Goal: Task Accomplishment & Management: Complete application form

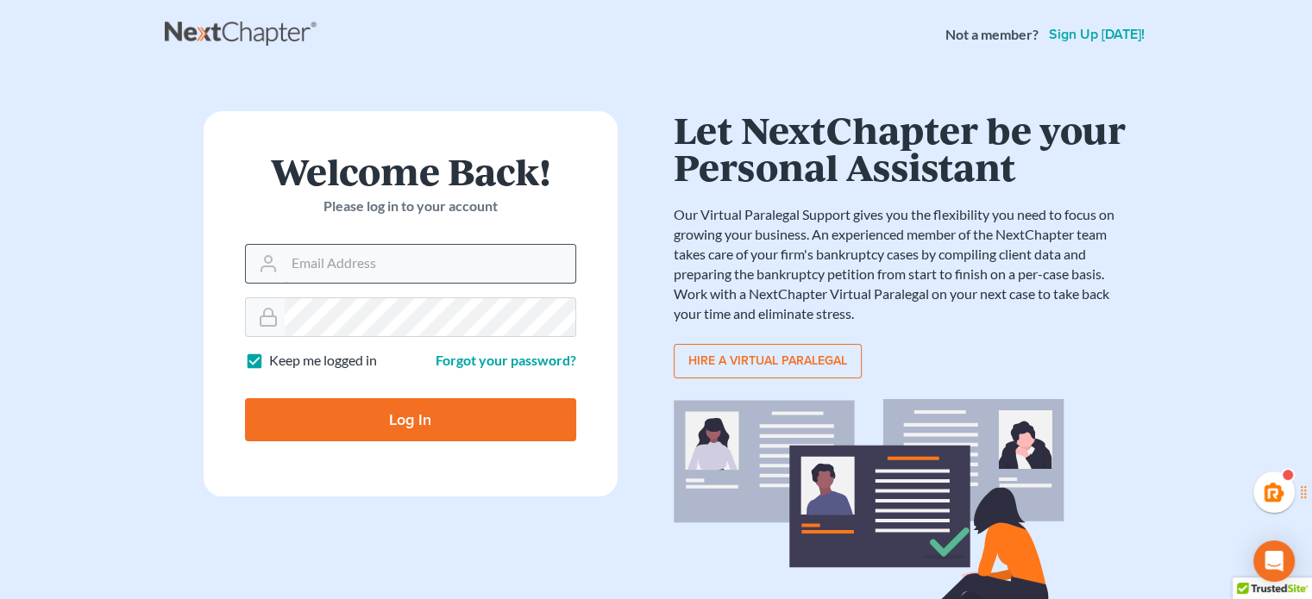
click at [435, 260] on input "Email Address" at bounding box center [430, 264] width 291 height 38
type input "[PERSON_NAME][EMAIL_ADDRESS][DOMAIN_NAME]"
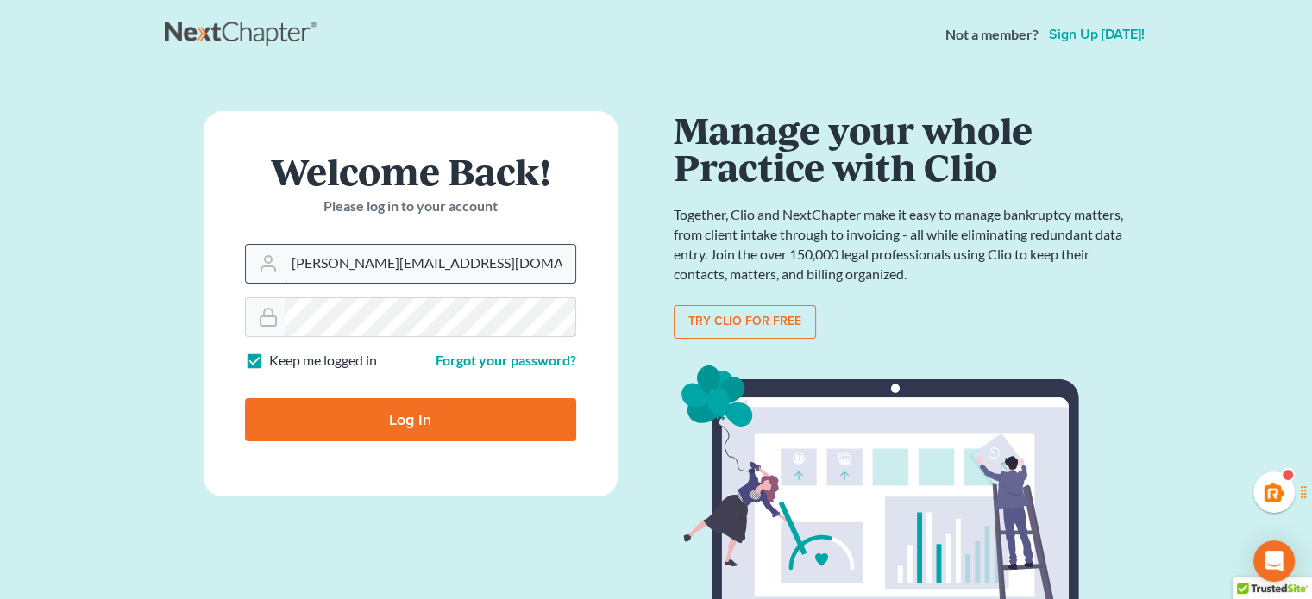
click at [245, 398] on input "Log In" at bounding box center [410, 419] width 331 height 43
type input "Thinking..."
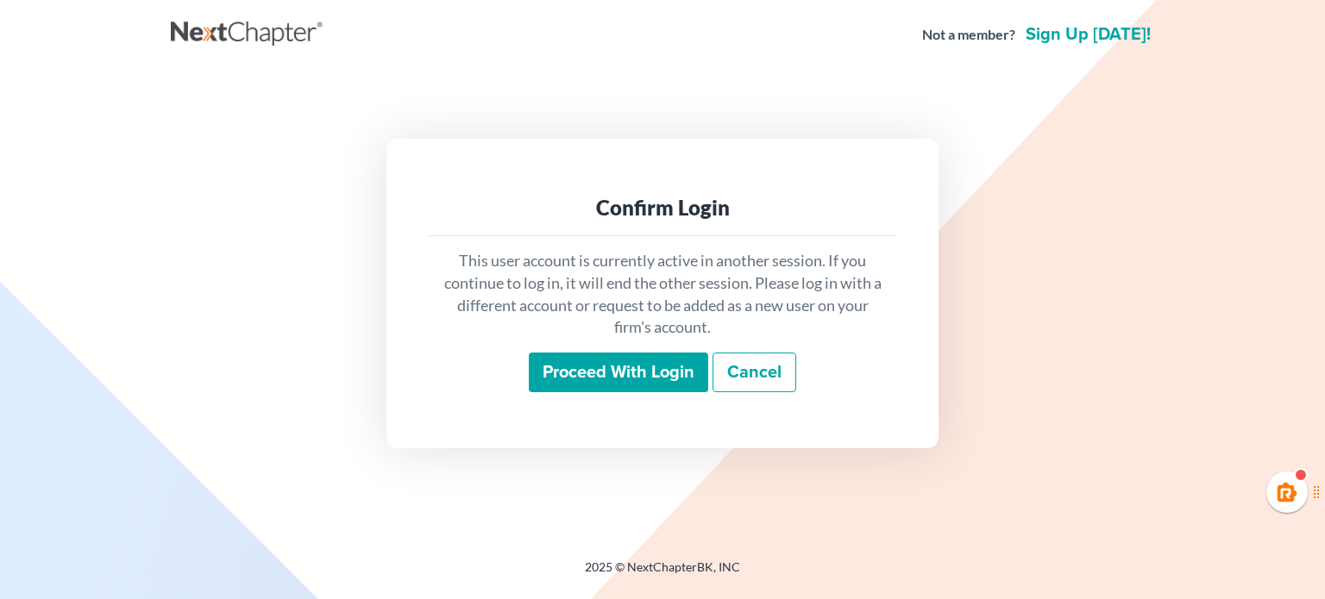
click at [576, 379] on input "Proceed with login" at bounding box center [618, 373] width 179 height 40
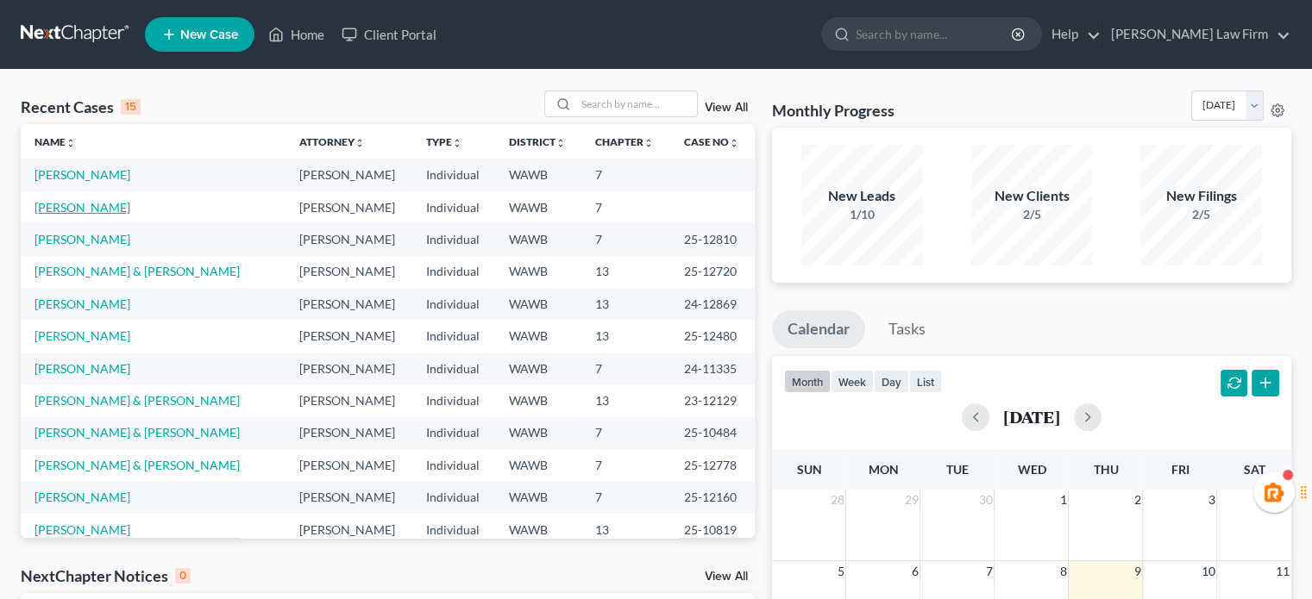
click at [93, 208] on link "Heller, Jayme" at bounding box center [82, 207] width 96 height 15
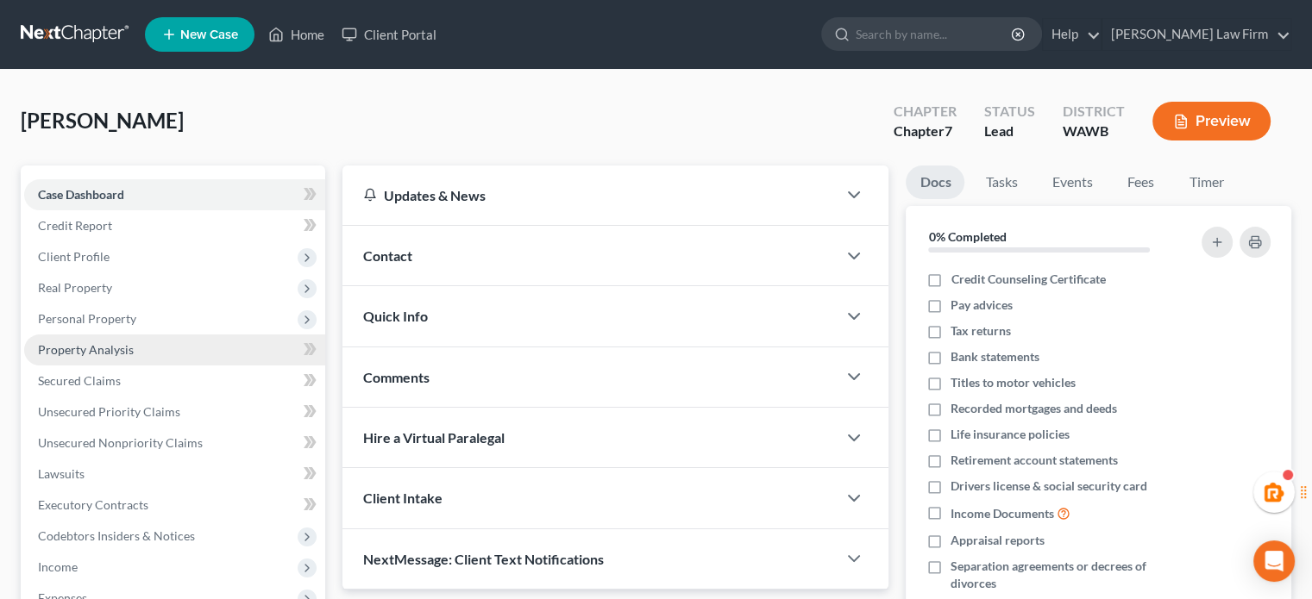
click at [121, 354] on span "Property Analysis" at bounding box center [86, 349] width 96 height 15
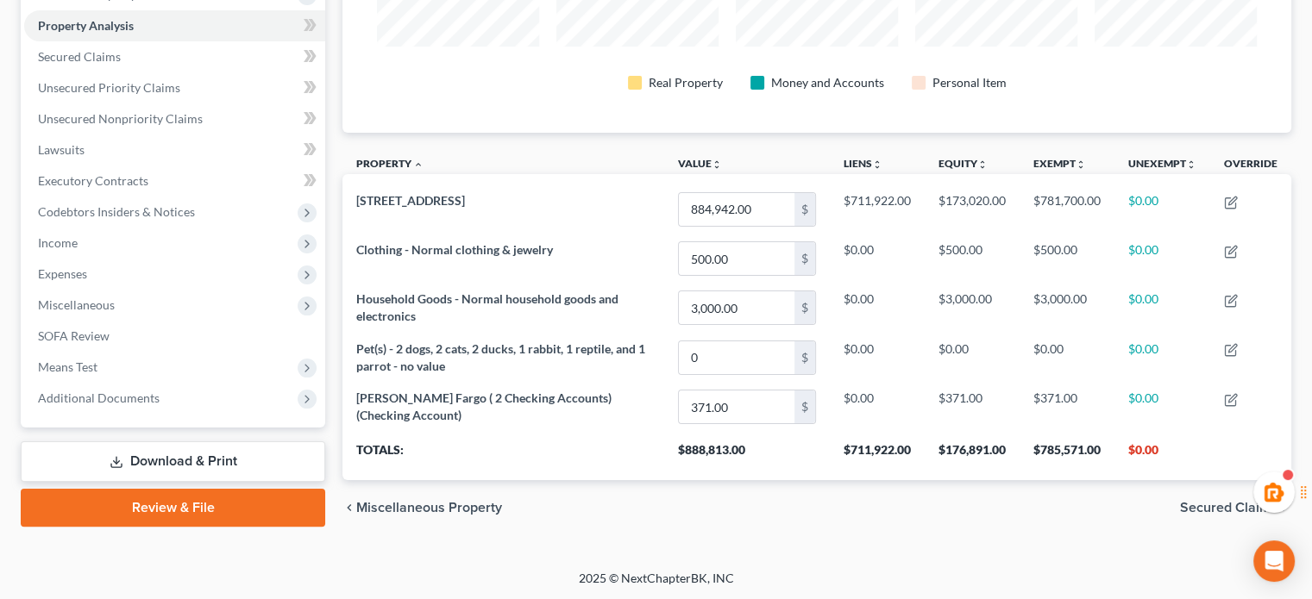
click at [163, 513] on link "Review & File" at bounding box center [173, 508] width 304 height 38
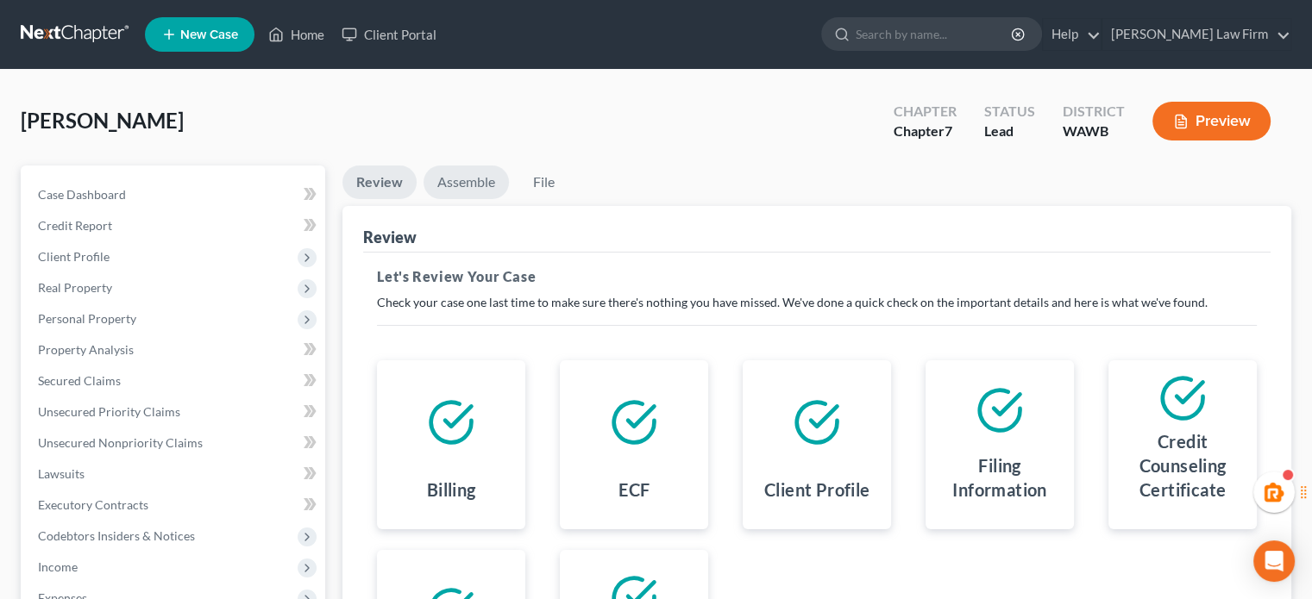
click at [461, 180] on link "Assemble" at bounding box center [465, 183] width 85 height 34
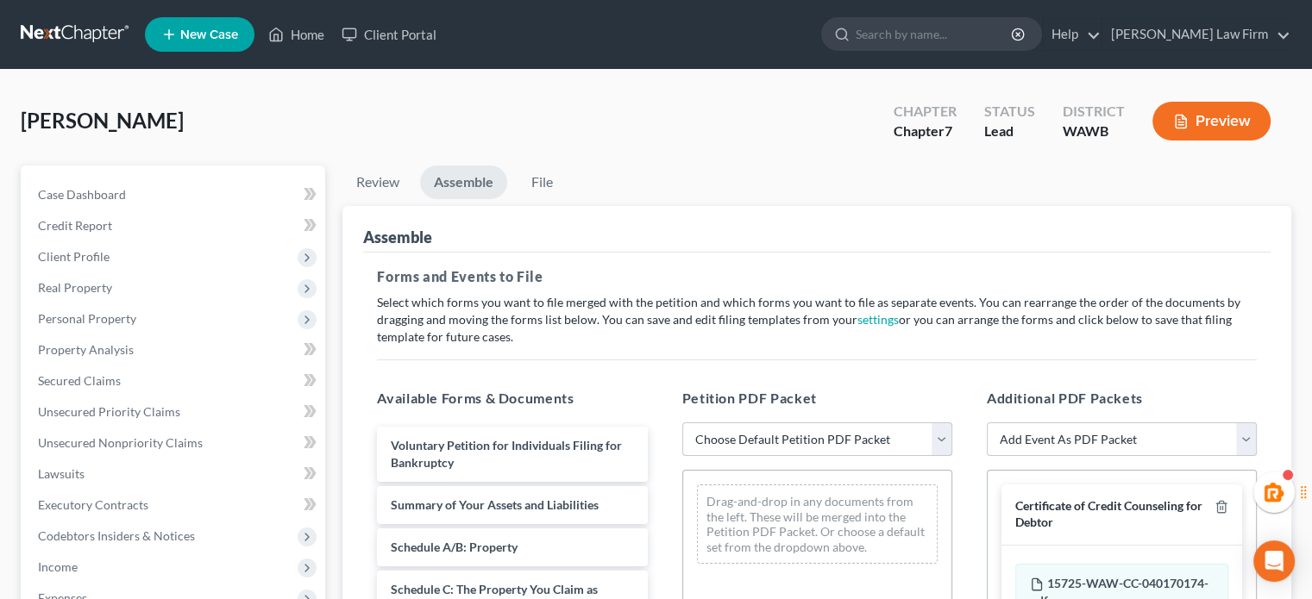
click at [835, 446] on select "Choose Default Petition PDF Packet Emergency Filing (Voluntary Petition and Cre…" at bounding box center [817, 440] width 270 height 34
select select "1"
click at [682, 423] on select "Choose Default Petition PDF Packet Emergency Filing (Voluntary Petition and Cre…" at bounding box center [817, 440] width 270 height 34
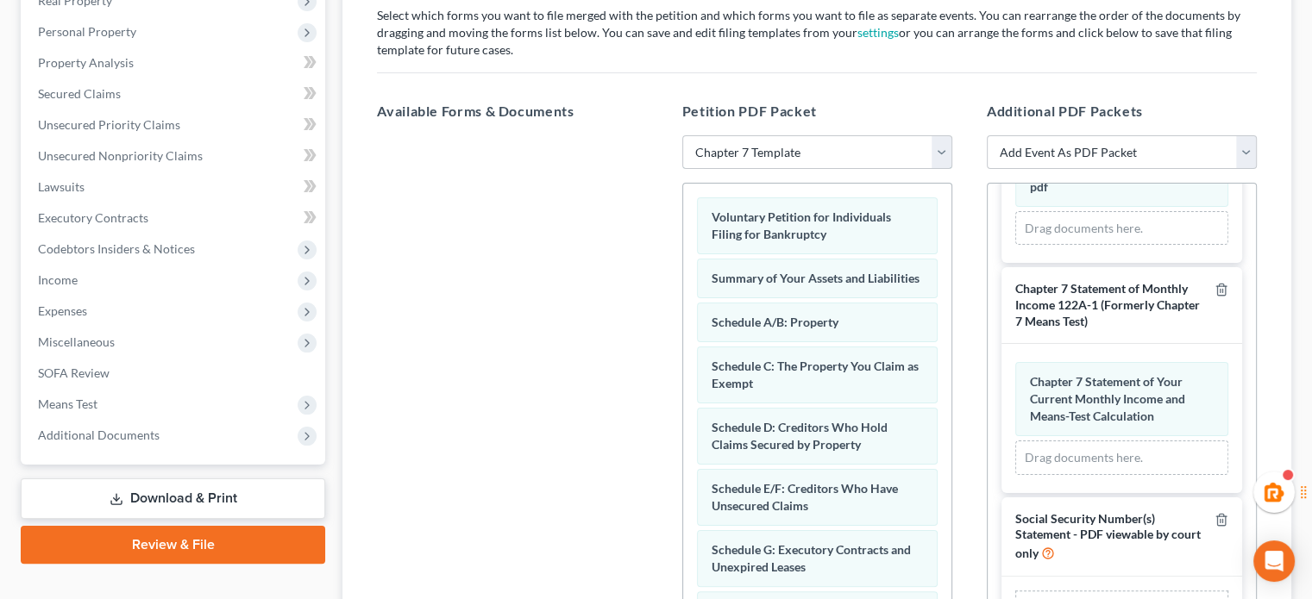
scroll to position [498, 0]
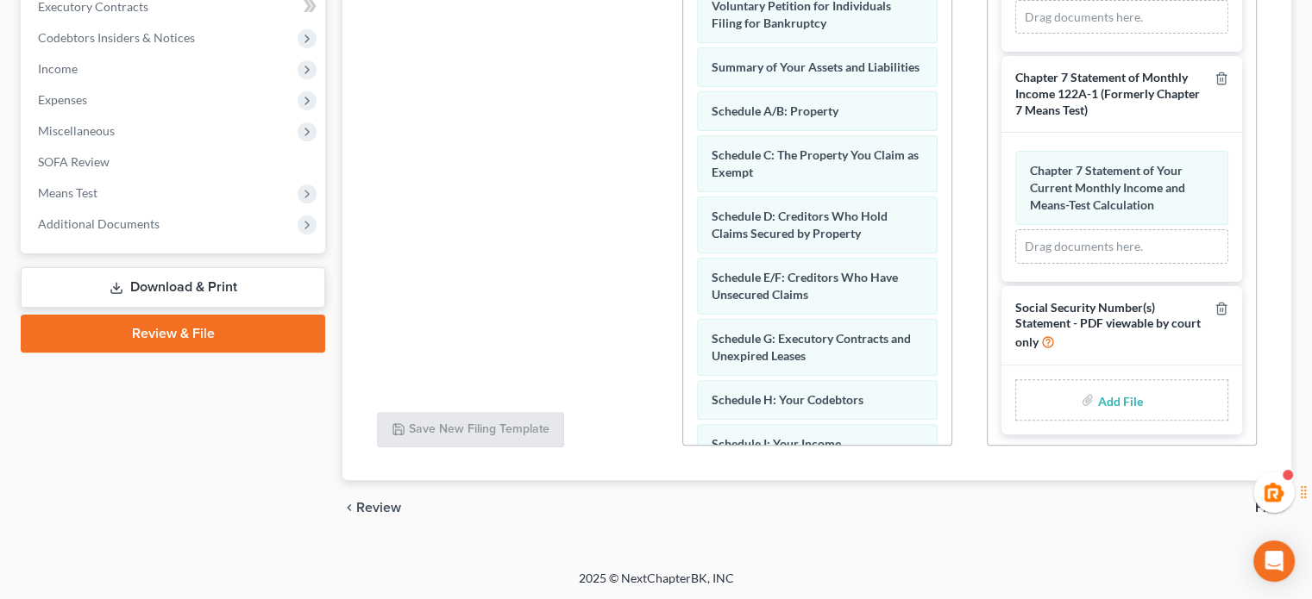
click at [1100, 372] on div "Add File" at bounding box center [1121, 400] width 241 height 69
click at [1100, 391] on input "file" at bounding box center [1117, 400] width 41 height 31
type input "C:\fakepath\Statement of SSN - Jayme Heller.pdf"
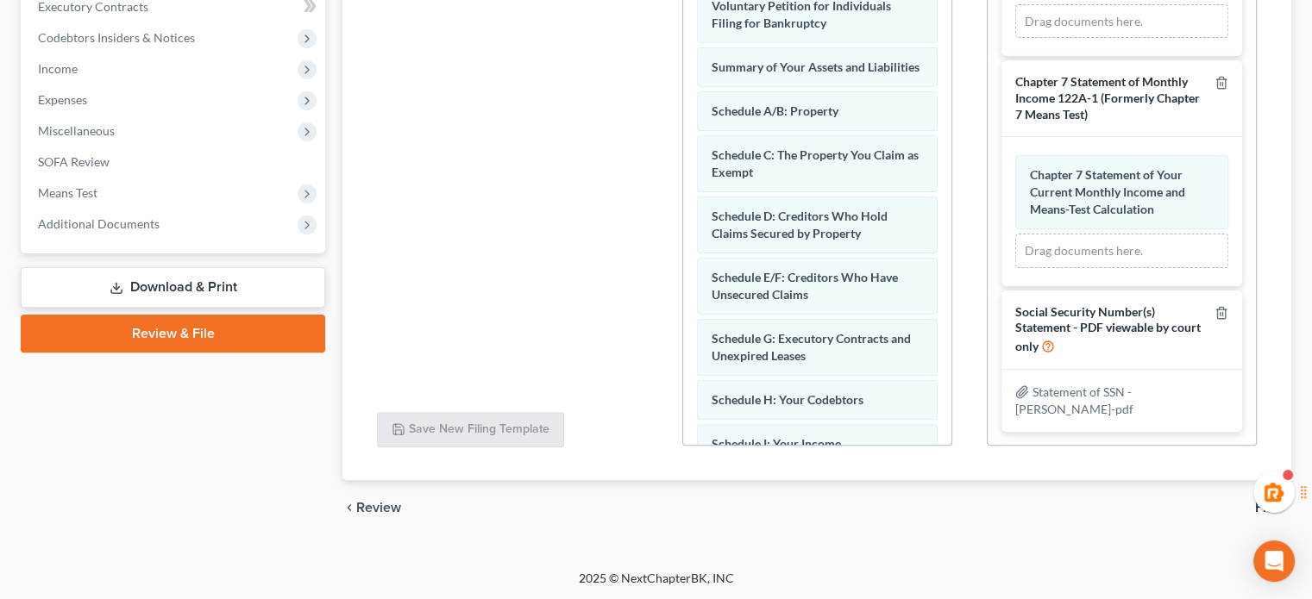
scroll to position [120, 0]
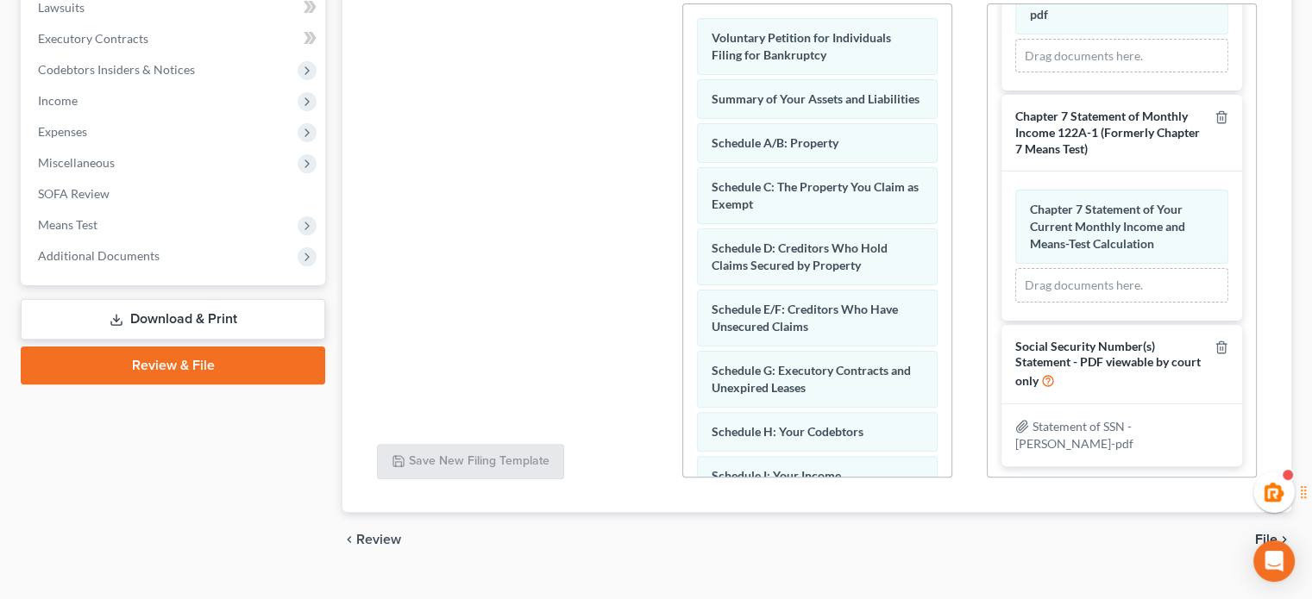
click at [1266, 538] on span "File" at bounding box center [1266, 540] width 22 height 14
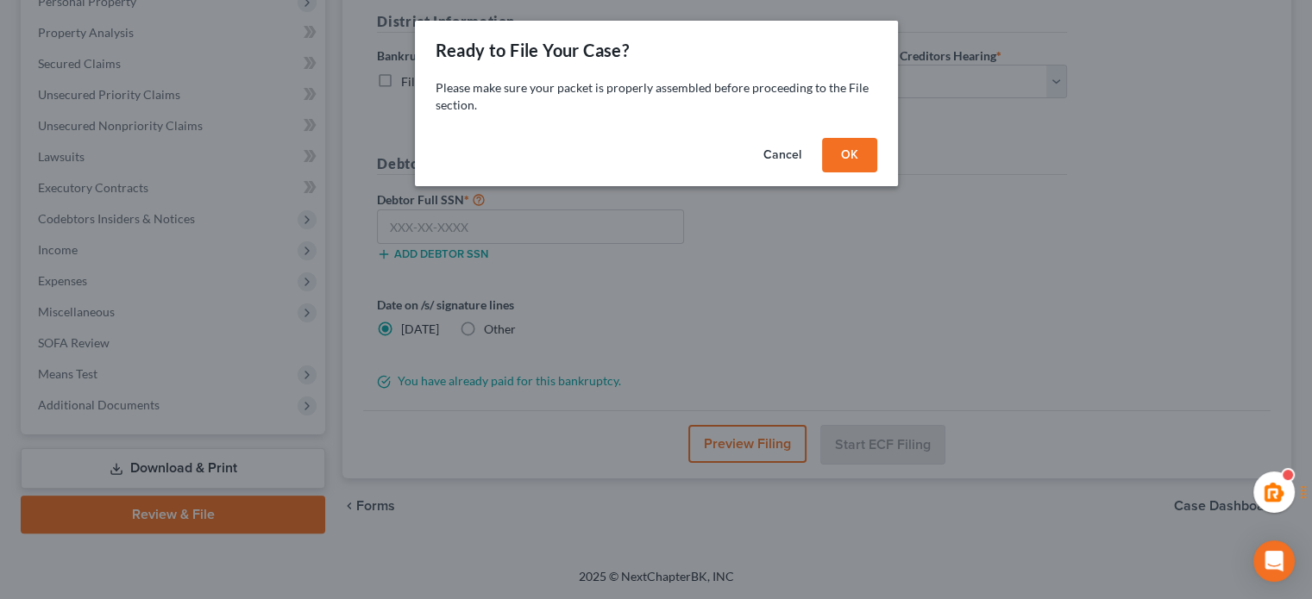
scroll to position [316, 0]
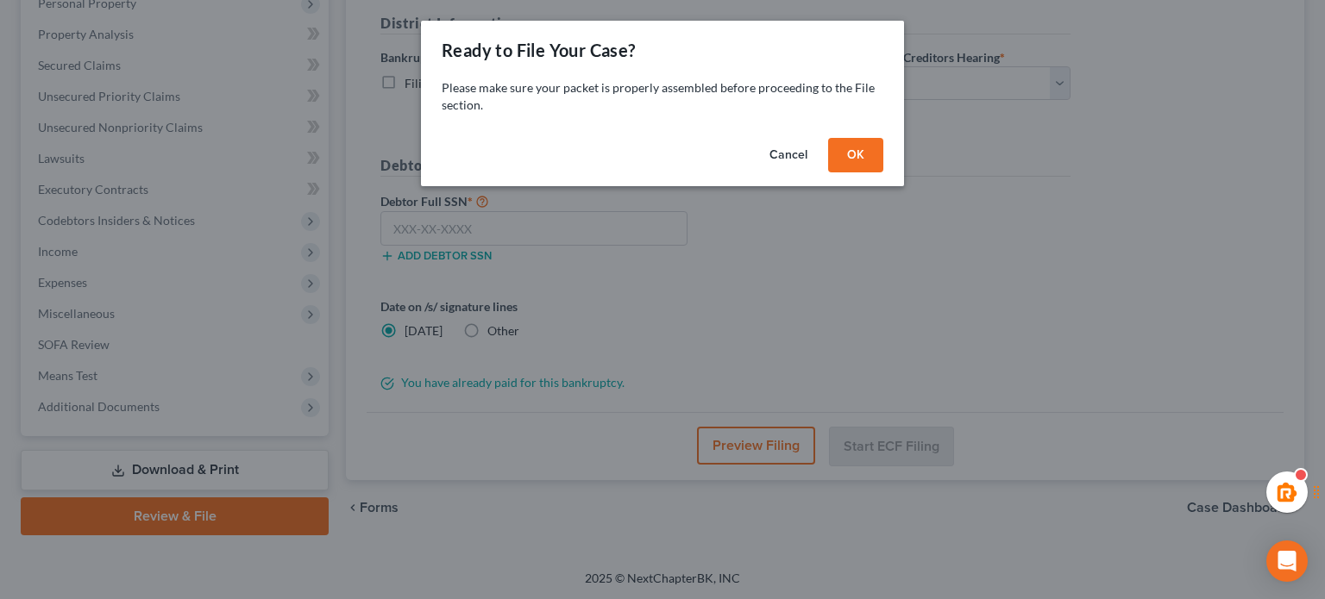
click at [845, 151] on button "OK" at bounding box center [855, 155] width 55 height 34
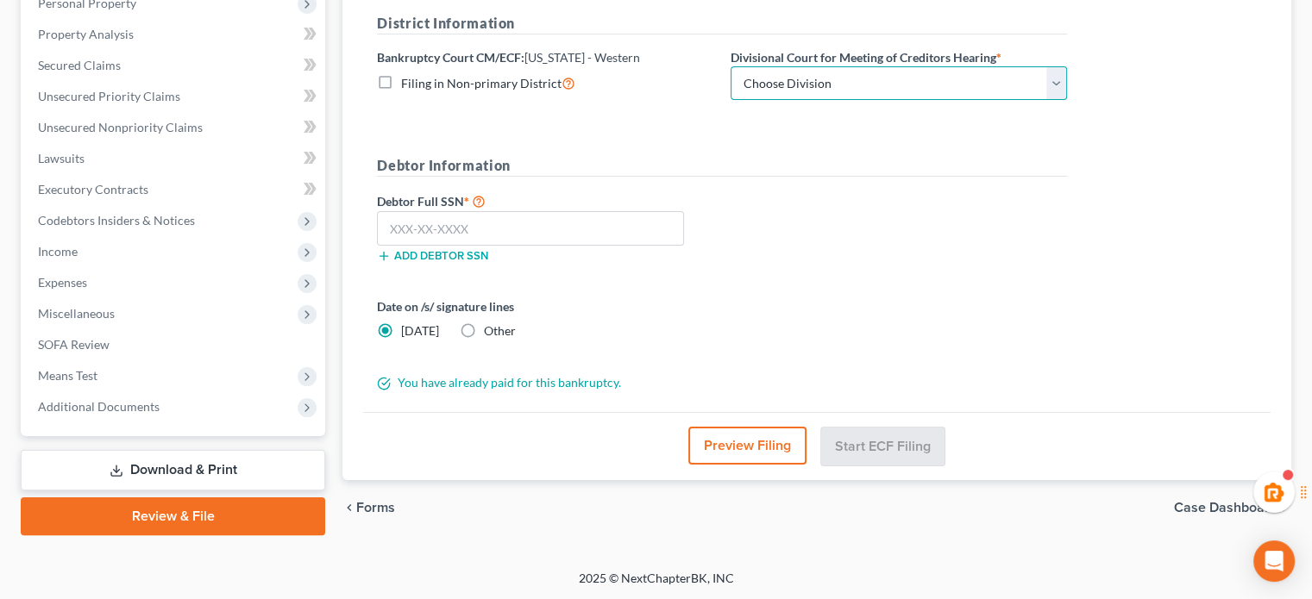
click at [820, 88] on select "Choose Division Seattle Tacoma" at bounding box center [898, 83] width 336 height 34
select select "0"
click at [730, 66] on select "Choose Division Seattle Tacoma" at bounding box center [898, 83] width 336 height 34
click at [505, 226] on input "text" at bounding box center [530, 228] width 307 height 34
paste input "602-01-3739"
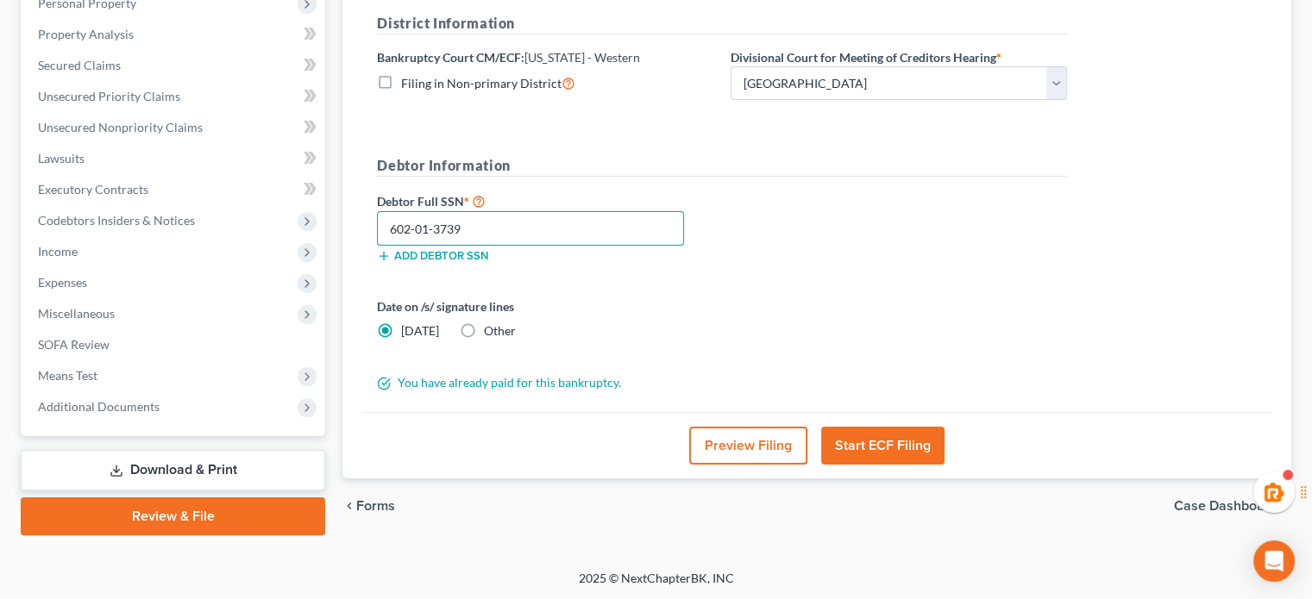
type input "602-01-3739"
click at [549, 158] on h5 "Debtor Information" at bounding box center [722, 166] width 690 height 22
click at [852, 447] on button "Start ECF Filing" at bounding box center [882, 446] width 123 height 38
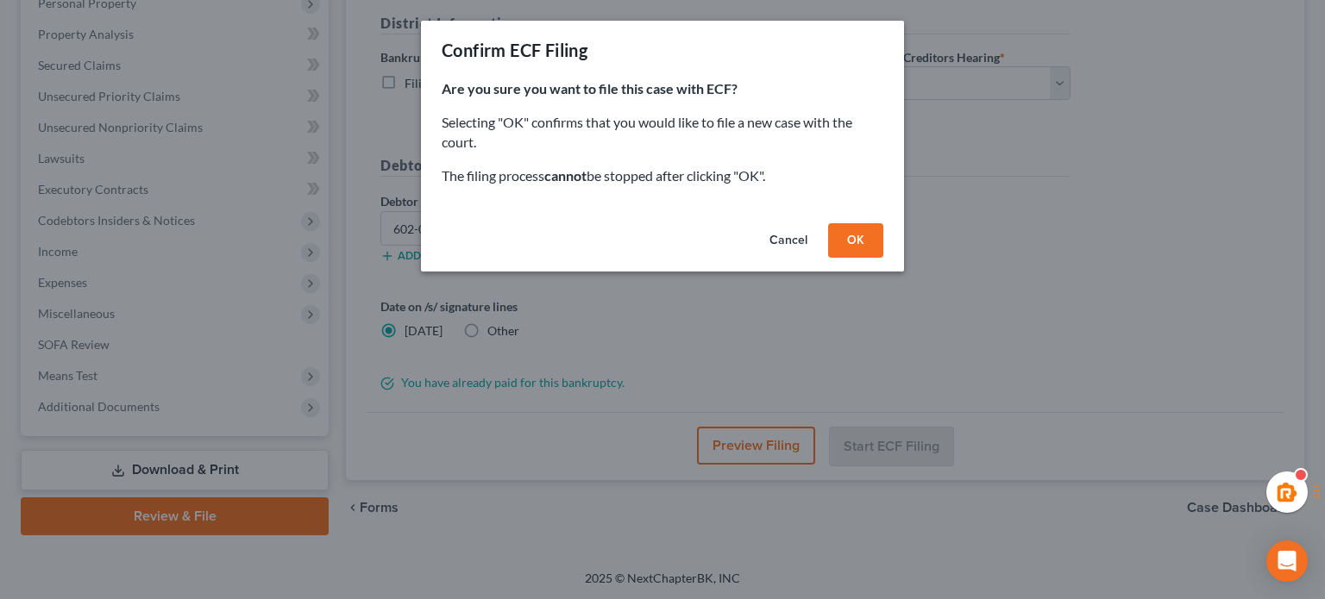
click at [835, 247] on button "OK" at bounding box center [855, 240] width 55 height 34
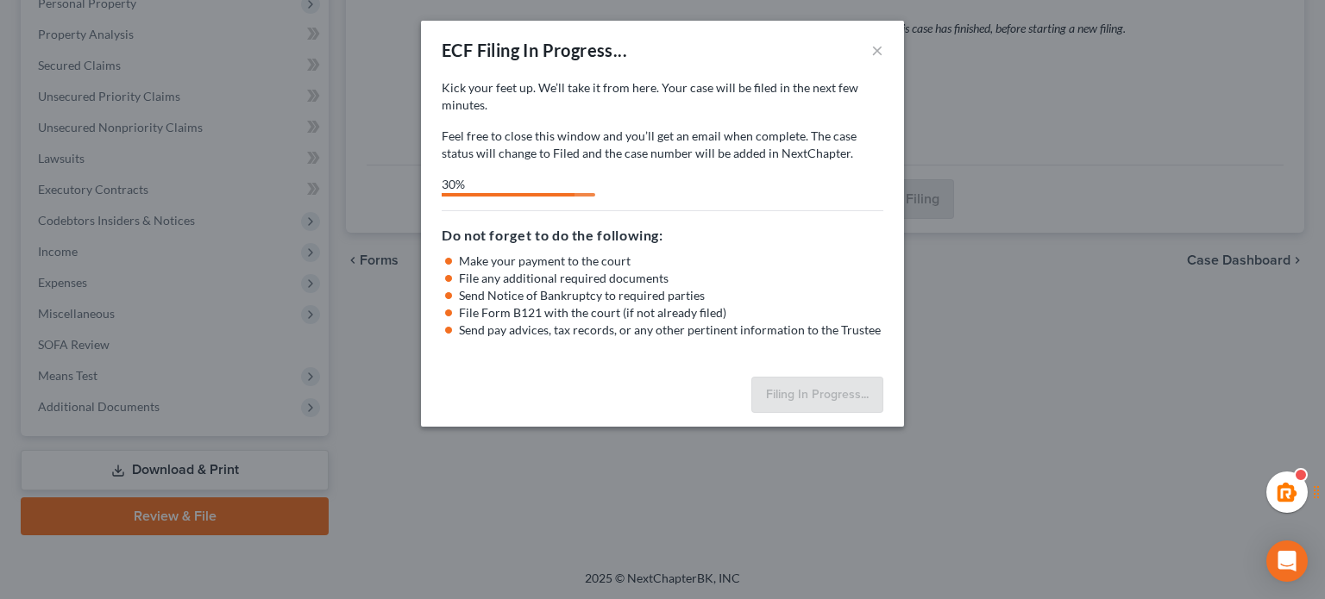
select select "0"
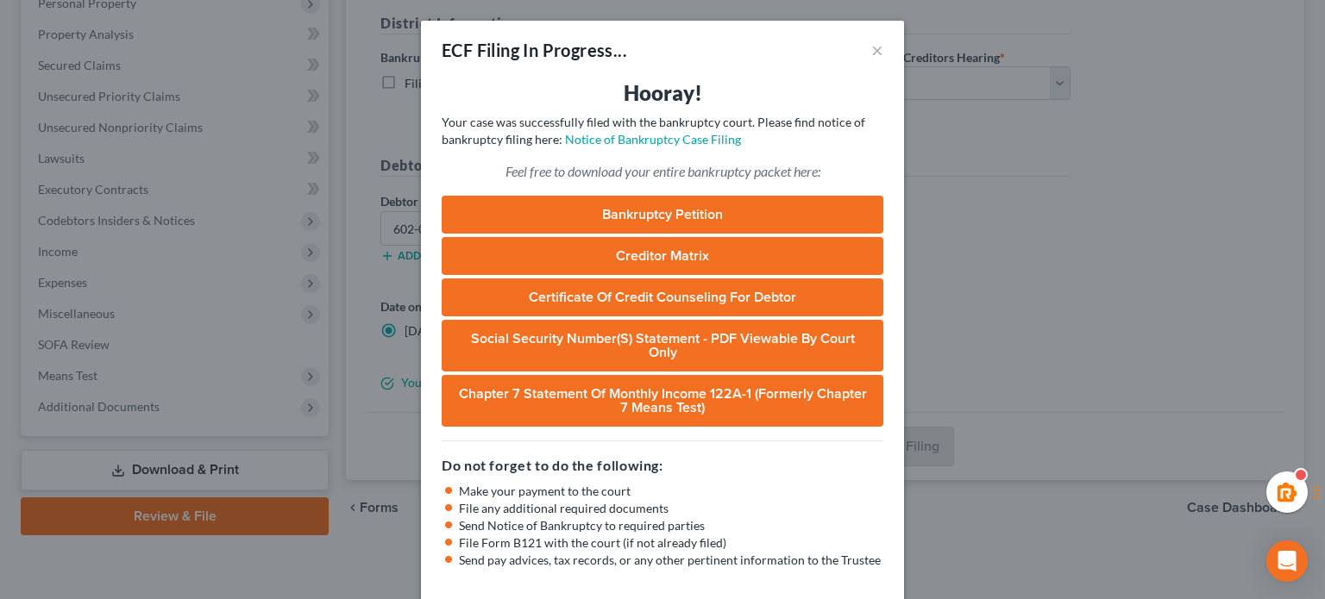
drag, startPoint x: 854, startPoint y: 45, endPoint x: 862, endPoint y: 51, distance: 9.8
click at [859, 50] on div "ECF Filing In Progress... ×" at bounding box center [662, 50] width 483 height 59
click at [862, 51] on div "ECF Filing In Progress... ×" at bounding box center [662, 50] width 483 height 59
click at [871, 47] on button "×" at bounding box center [877, 50] width 12 height 21
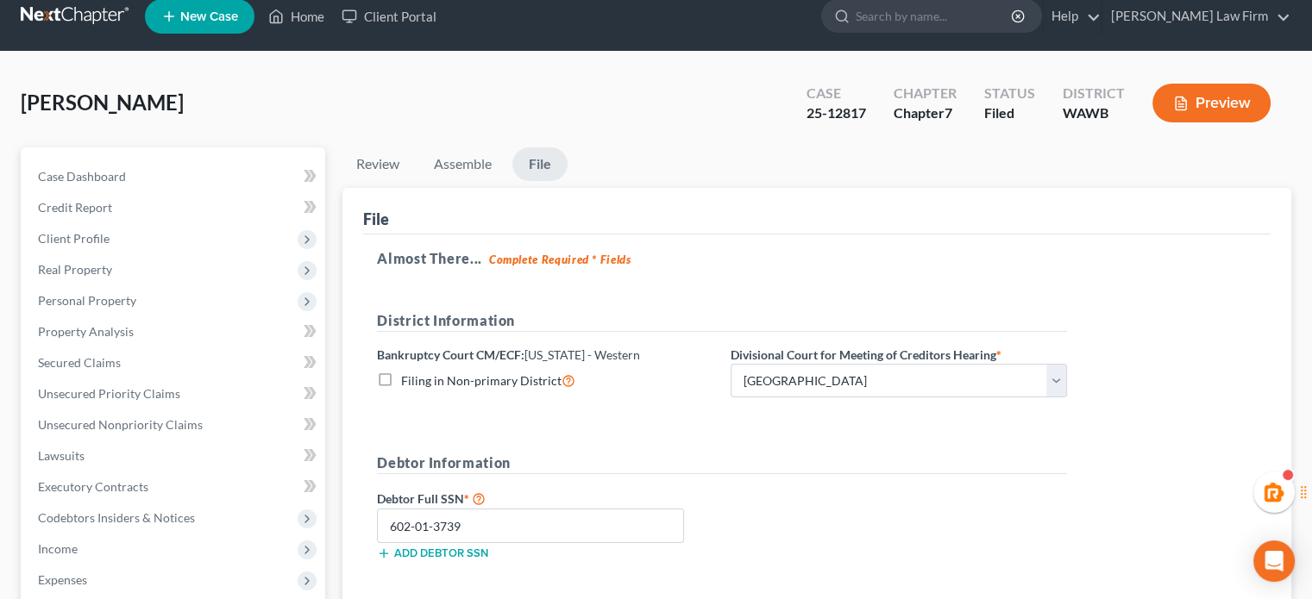
scroll to position [0, 0]
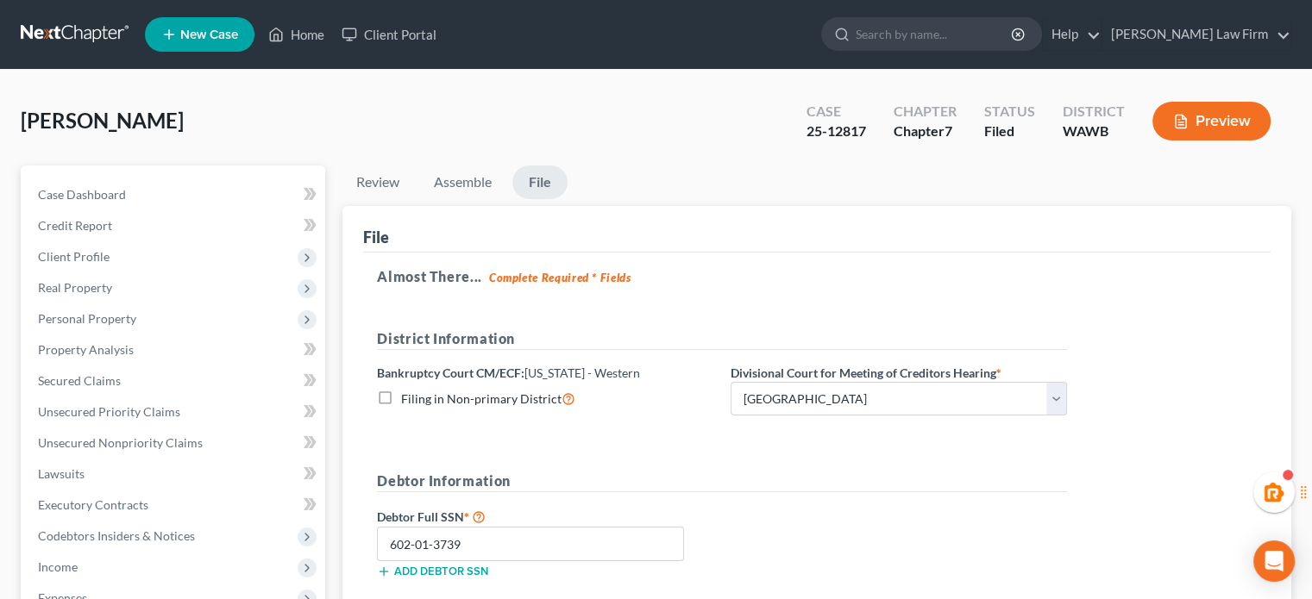
click at [64, 14] on nav "Home New Case Client Portal Skelton Law Firm haley@skeltonlawfirms.com My Accou…" at bounding box center [656, 34] width 1312 height 69
click at [72, 32] on link at bounding box center [76, 34] width 110 height 31
